Goal: Transaction & Acquisition: Download file/media

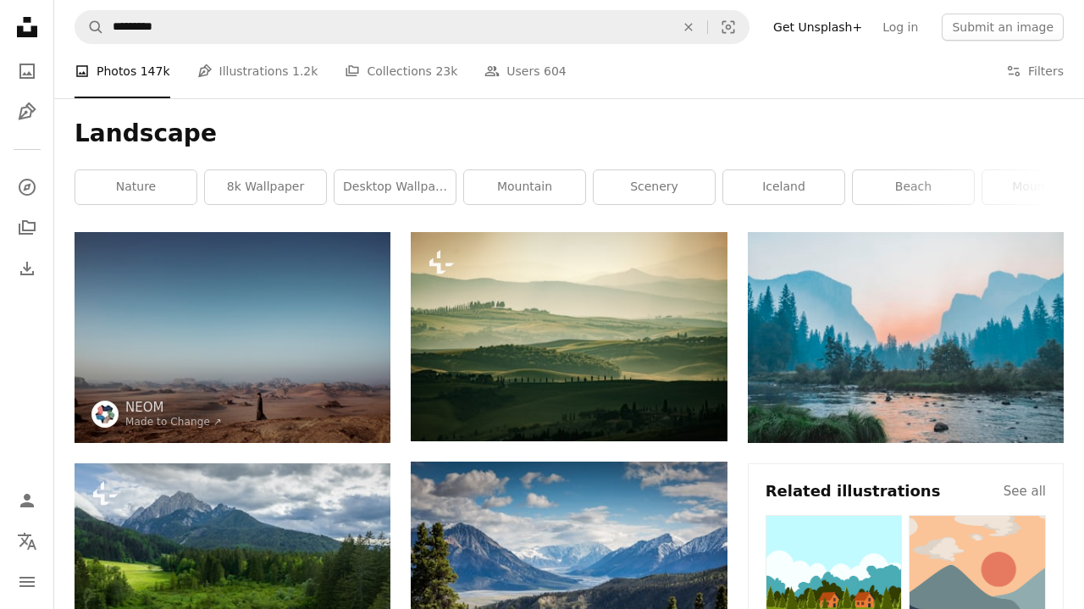
scroll to position [14834, 0]
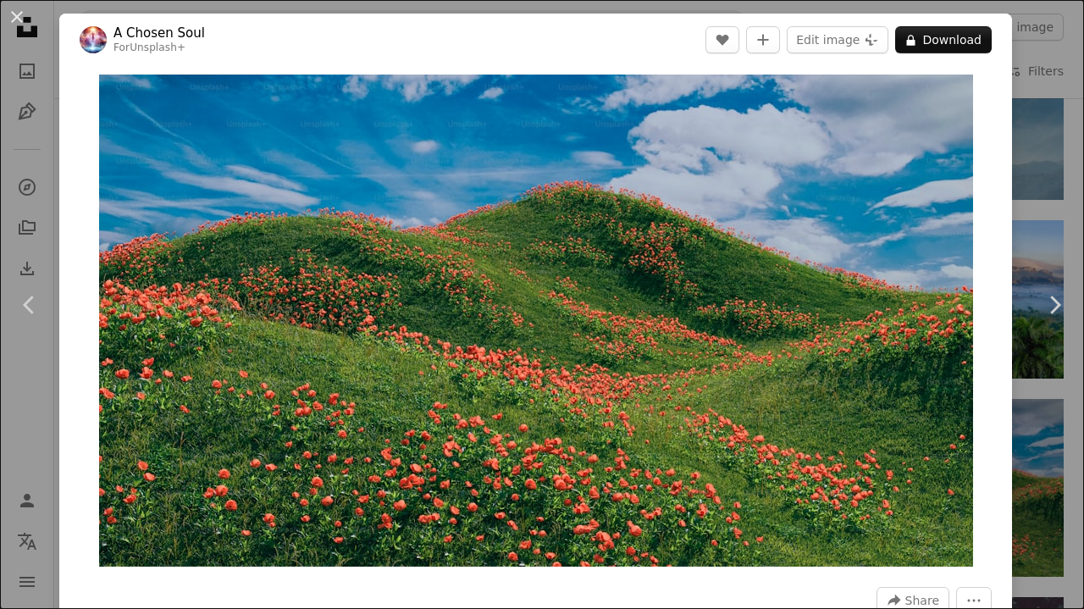
click at [1045, 130] on div "An X shape Chevron left Chevron right A Chosen Soul For Unsplash+ A heart A plu…" at bounding box center [542, 304] width 1084 height 609
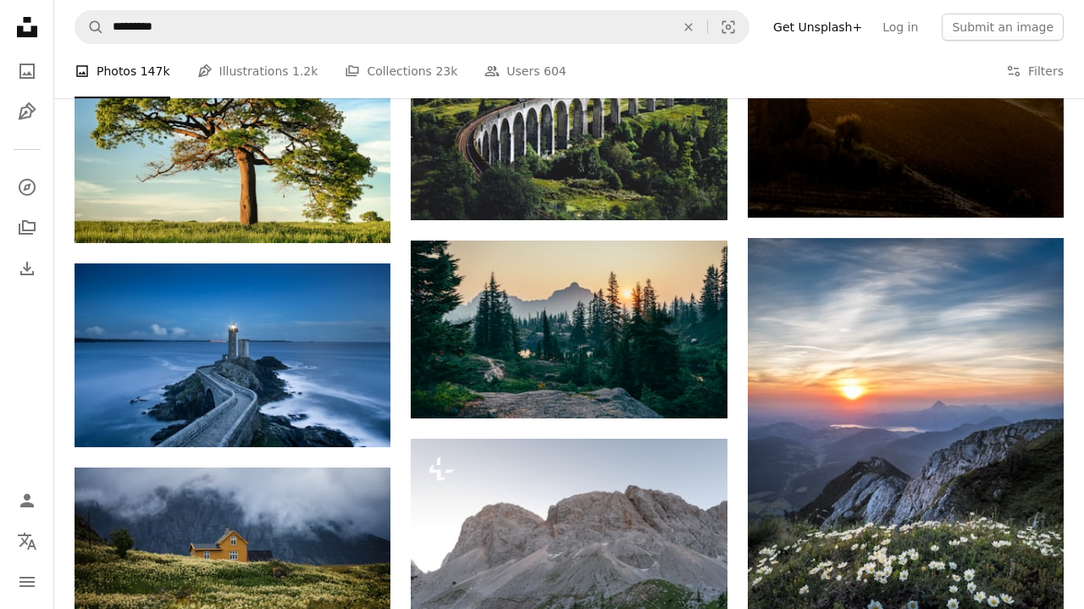
scroll to position [21984, 0]
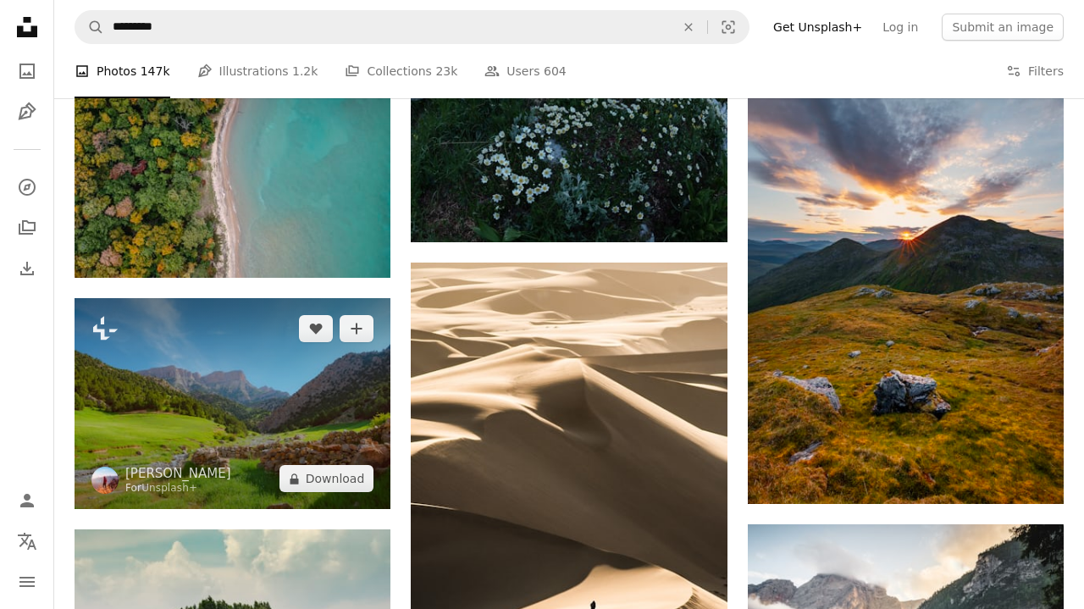
click at [316, 484] on button "A lock Download" at bounding box center [326, 478] width 95 height 27
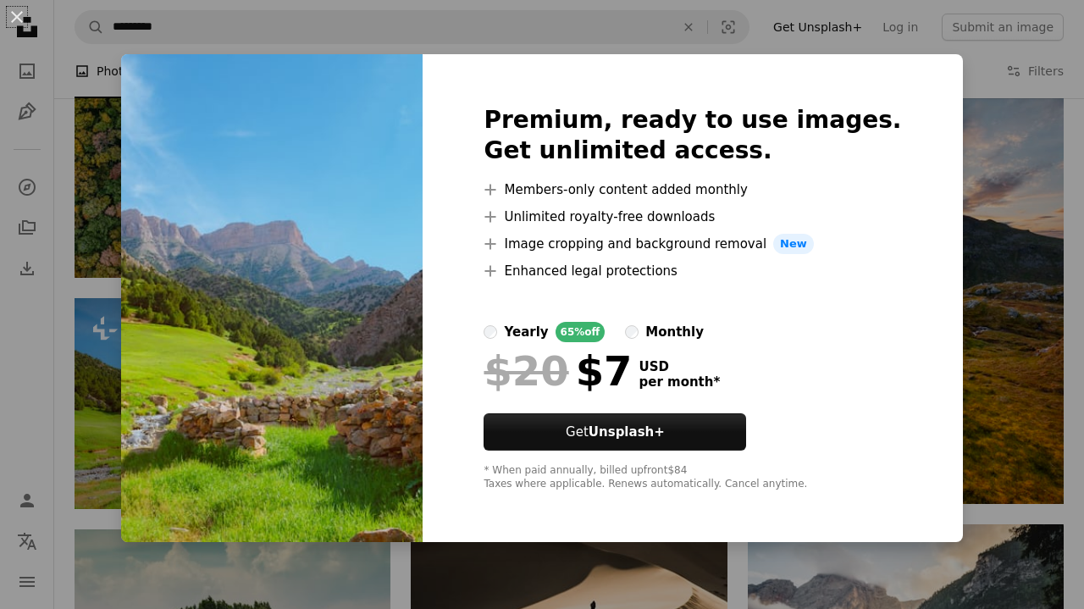
click at [942, 55] on div "An X shape Premium, ready to use images. Get unlimited access. A plus sign Memb…" at bounding box center [542, 304] width 1084 height 609
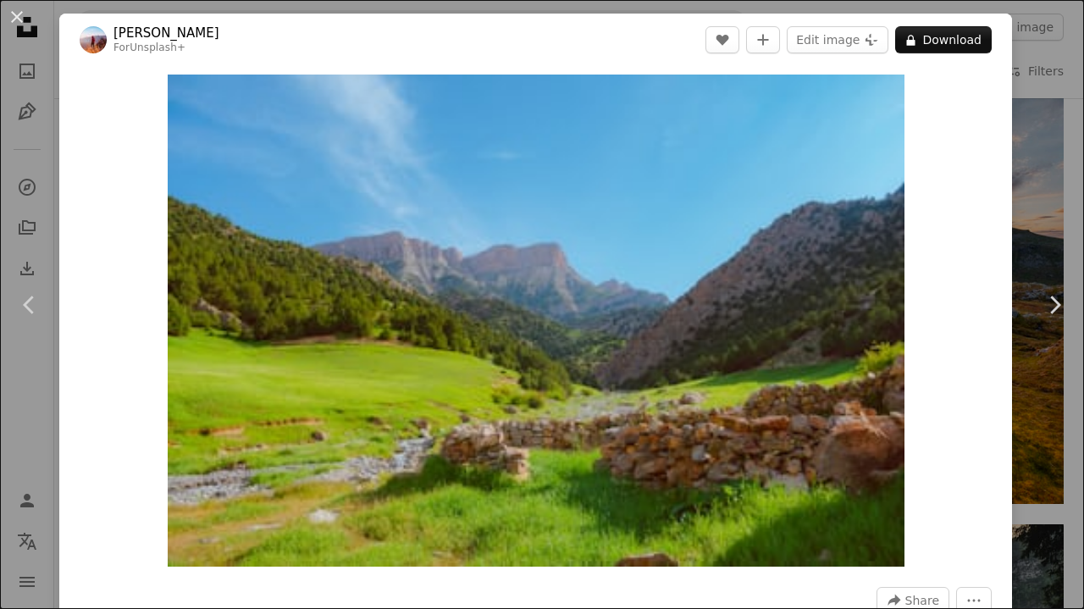
click at [203, 406] on img "Zoom in on this image" at bounding box center [536, 321] width 737 height 492
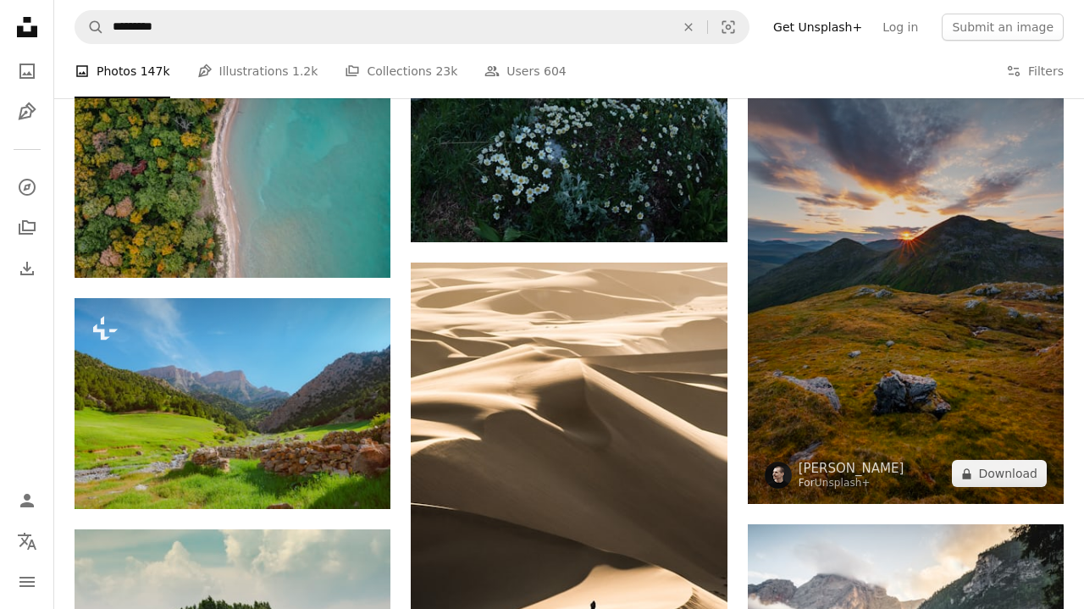
click at [890, 322] on img at bounding box center [906, 267] width 316 height 474
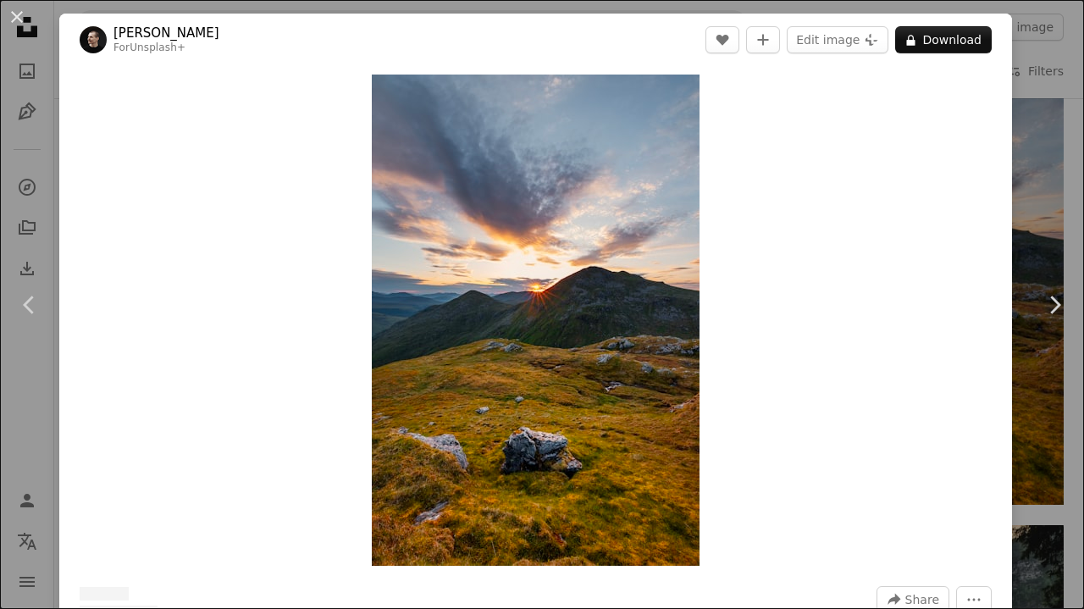
scroll to position [22580, 0]
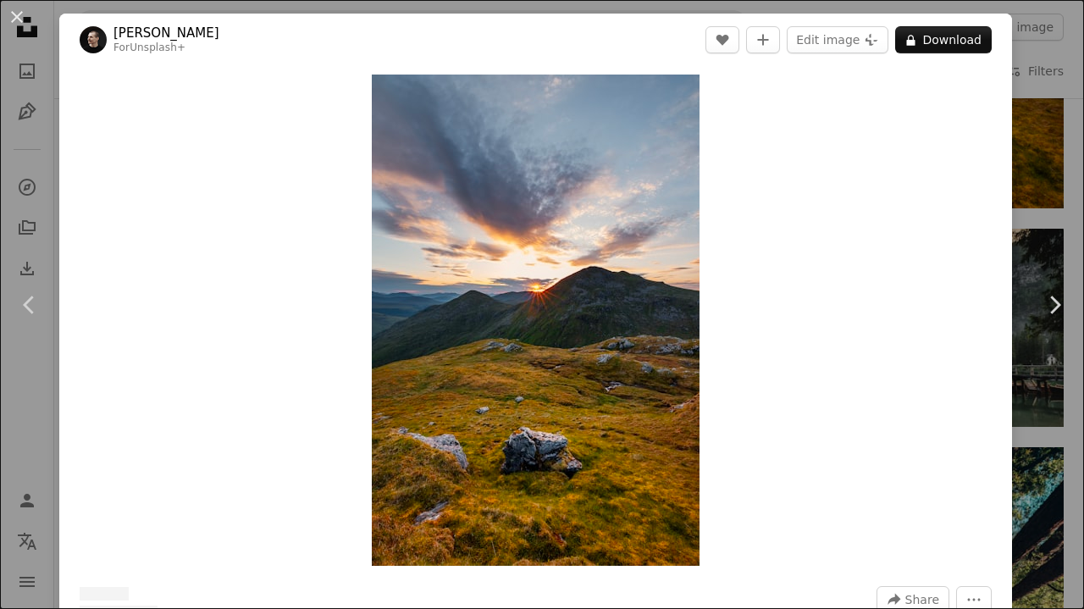
click at [940, 230] on div "Zoom in" at bounding box center [535, 320] width 953 height 508
click at [1058, 181] on div "An X shape Chevron left Chevron right [PERSON_NAME] For Unsplash+ A heart A plu…" at bounding box center [542, 304] width 1084 height 609
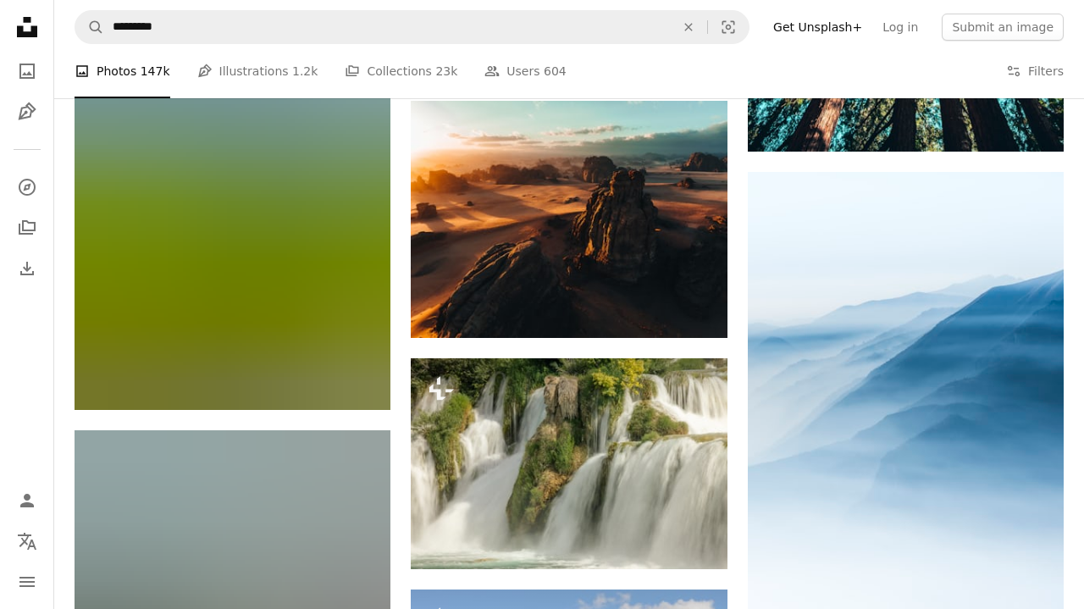
scroll to position [23936, 0]
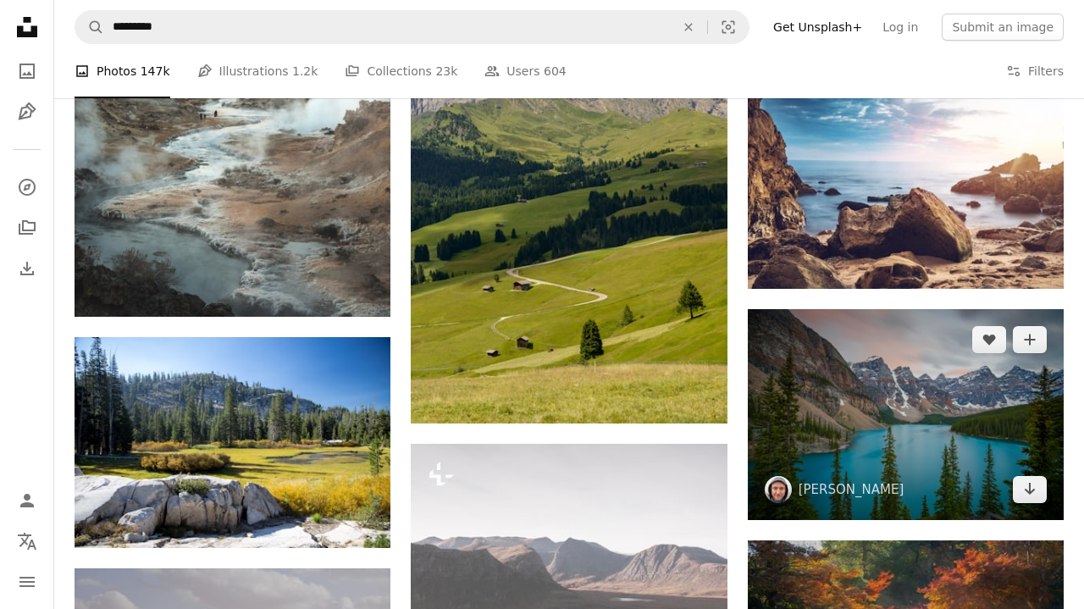
click at [938, 413] on img at bounding box center [906, 414] width 316 height 211
click at [1036, 513] on img at bounding box center [906, 414] width 316 height 211
click at [1035, 495] on icon "Download" at bounding box center [1030, 489] width 11 height 12
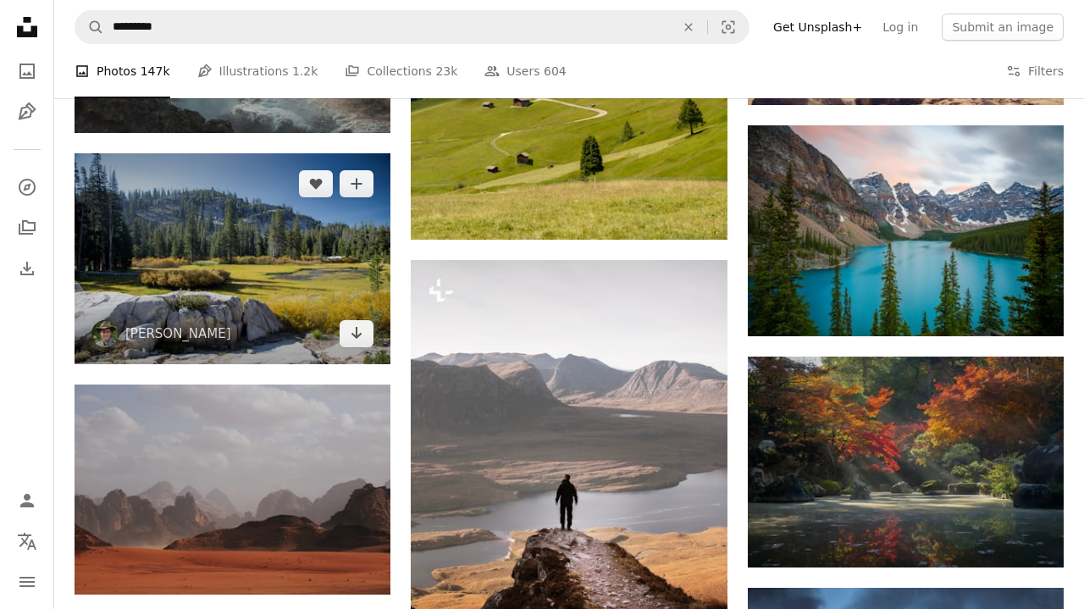
click at [280, 260] on img at bounding box center [233, 258] width 316 height 211
click at [185, 277] on img at bounding box center [233, 258] width 316 height 211
click at [350, 340] on icon "Arrow pointing down" at bounding box center [357, 333] width 14 height 20
click at [361, 335] on icon "Download" at bounding box center [356, 333] width 11 height 12
click at [350, 333] on icon "Arrow pointing down" at bounding box center [357, 333] width 14 height 20
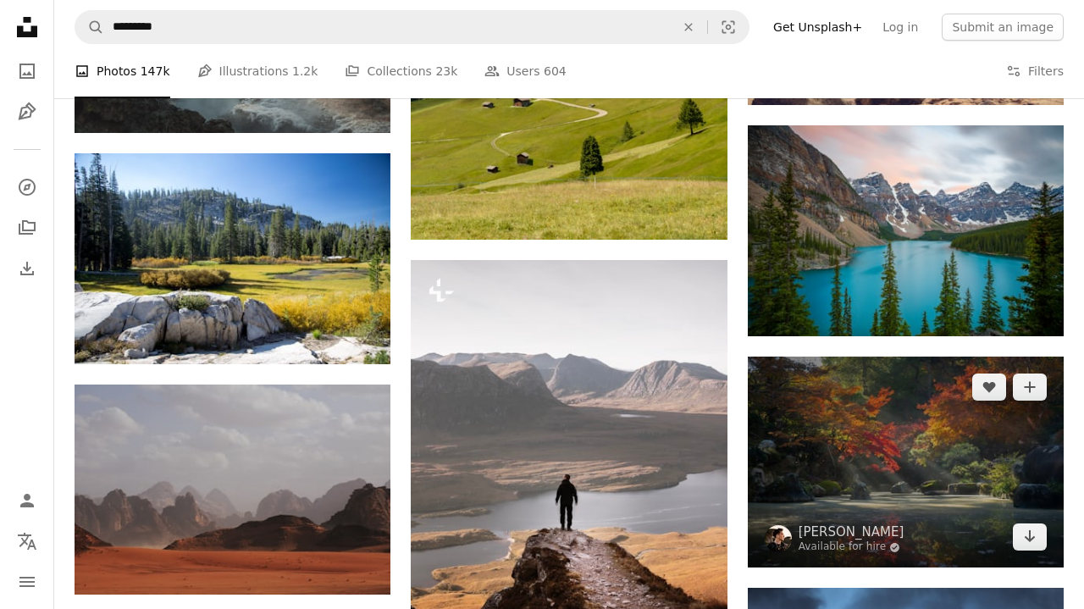
click at [913, 464] on img at bounding box center [906, 461] width 316 height 211
click at [1035, 542] on icon "Download" at bounding box center [1030, 536] width 11 height 12
click at [1043, 554] on img at bounding box center [906, 461] width 316 height 211
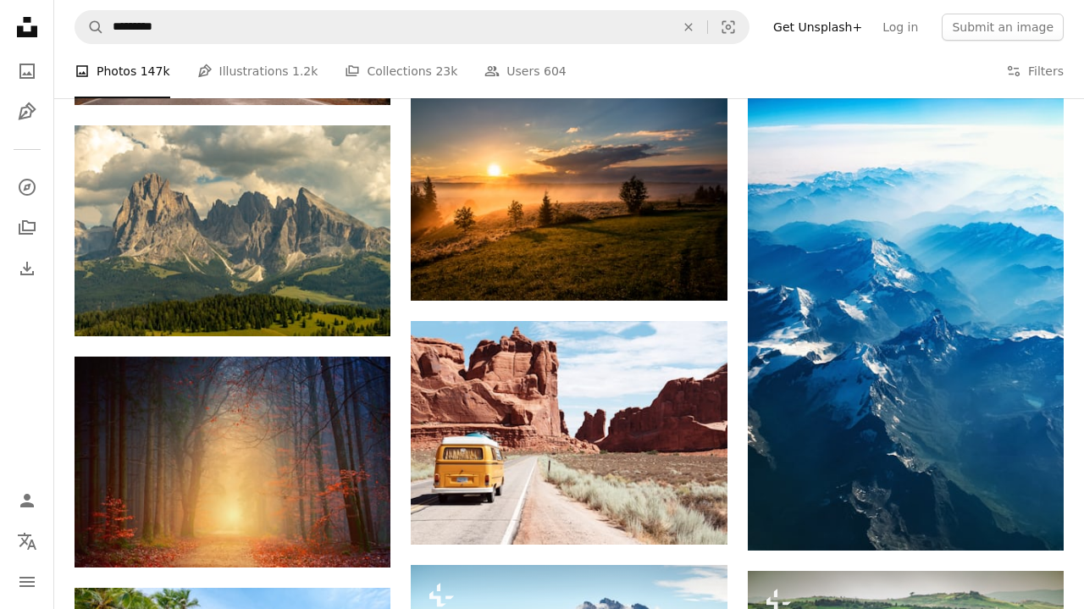
scroll to position [27202, 0]
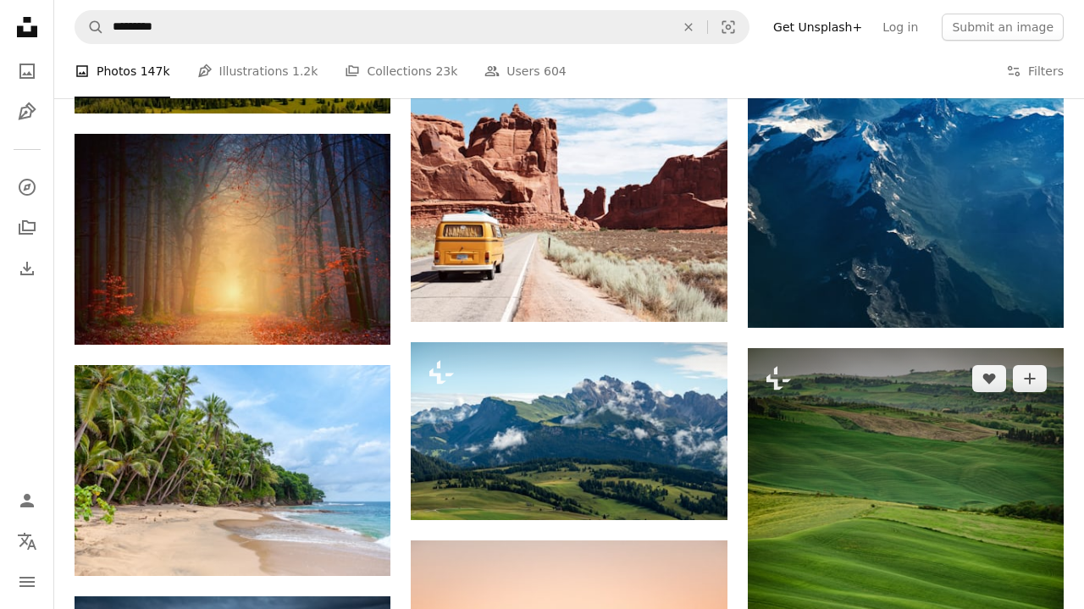
click at [1063, 348] on img at bounding box center [906, 587] width 316 height 478
click at [1064, 348] on img at bounding box center [906, 587] width 316 height 478
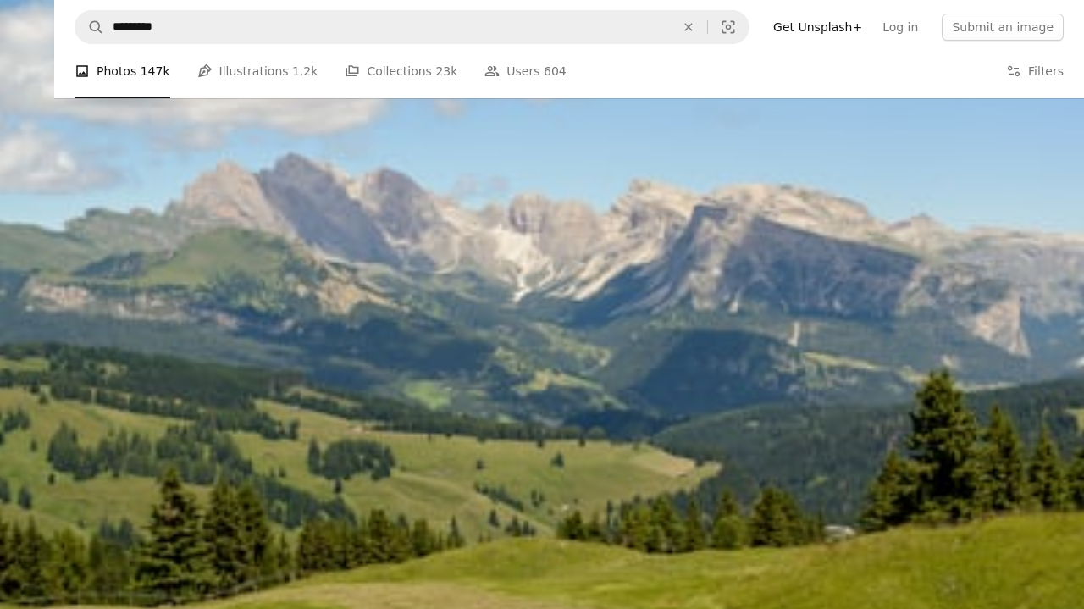
click at [272, 332] on img "Zoom out on this image" at bounding box center [542, 361] width 1086 height 725
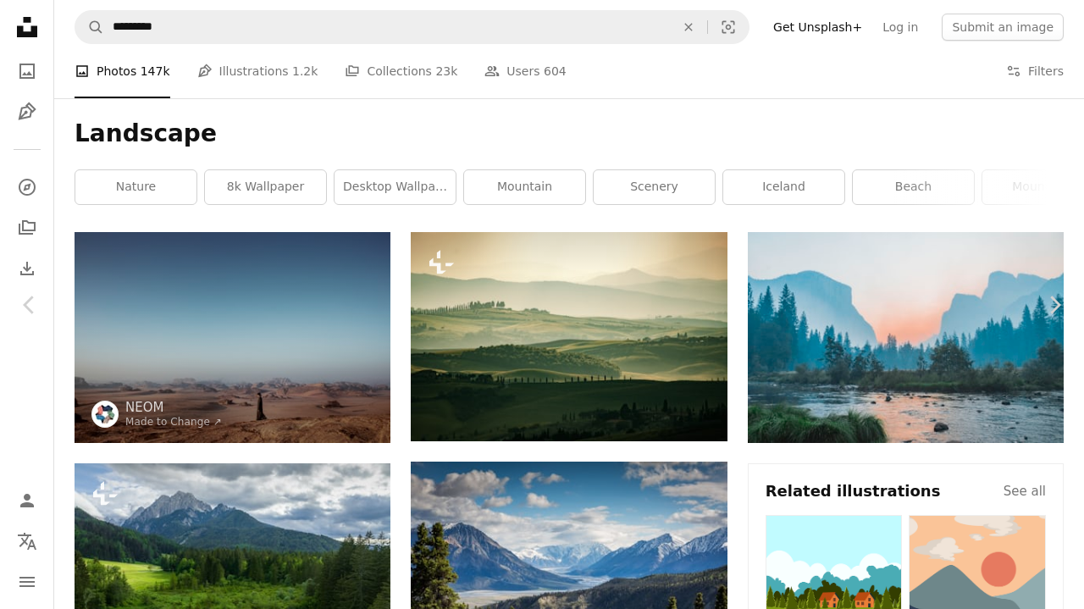
scroll to position [26034, 0]
